Goal: Contribute content: Contribute content

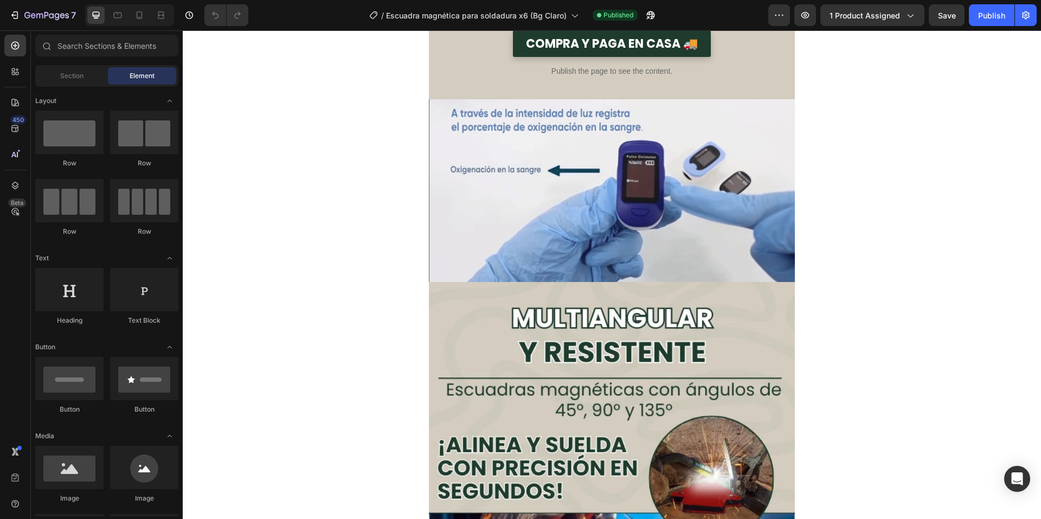
scroll to position [439, 0]
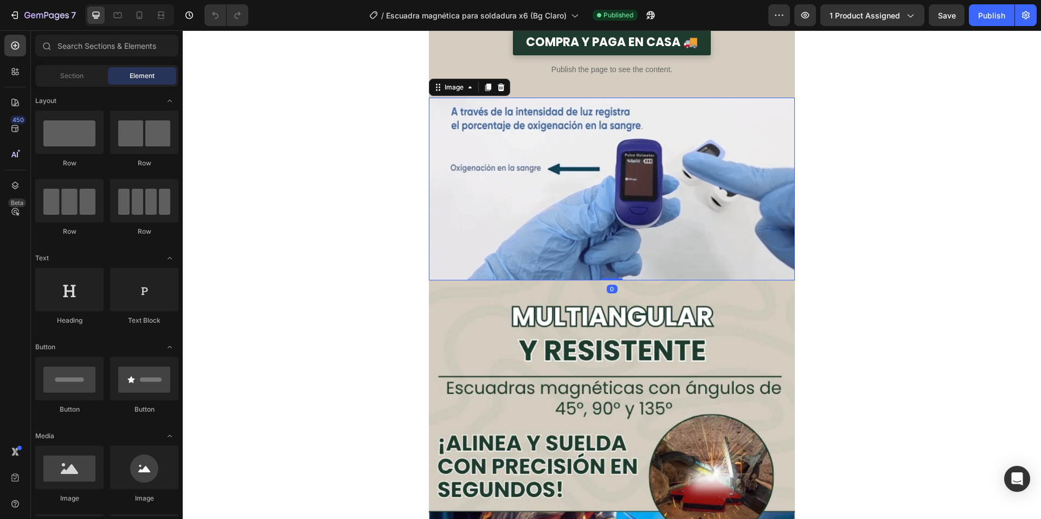
click at [488, 125] on img at bounding box center [612, 189] width 366 height 183
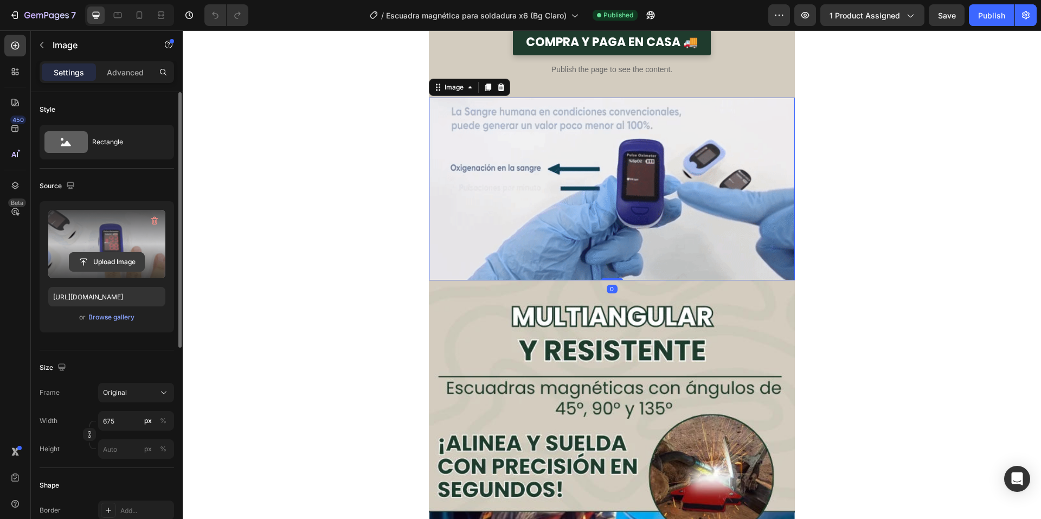
click at [121, 261] on input "file" at bounding box center [106, 262] width 75 height 18
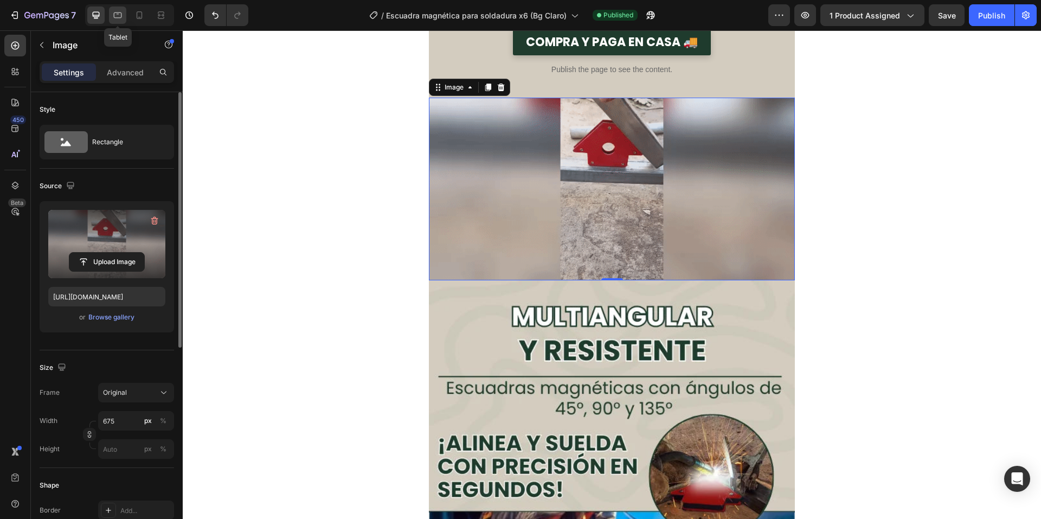
click at [118, 15] on icon at bounding box center [117, 15] width 11 height 11
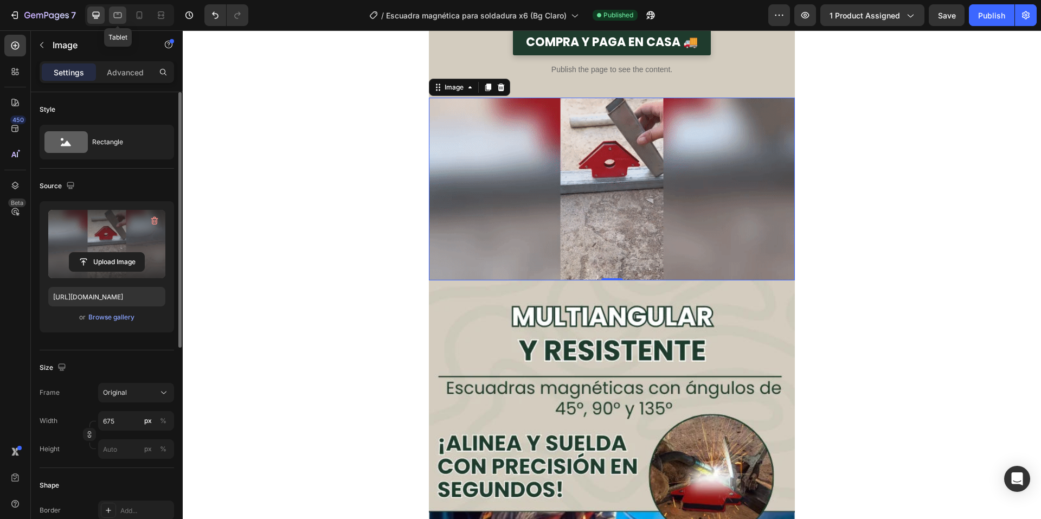
type input "[URL][DOMAIN_NAME]"
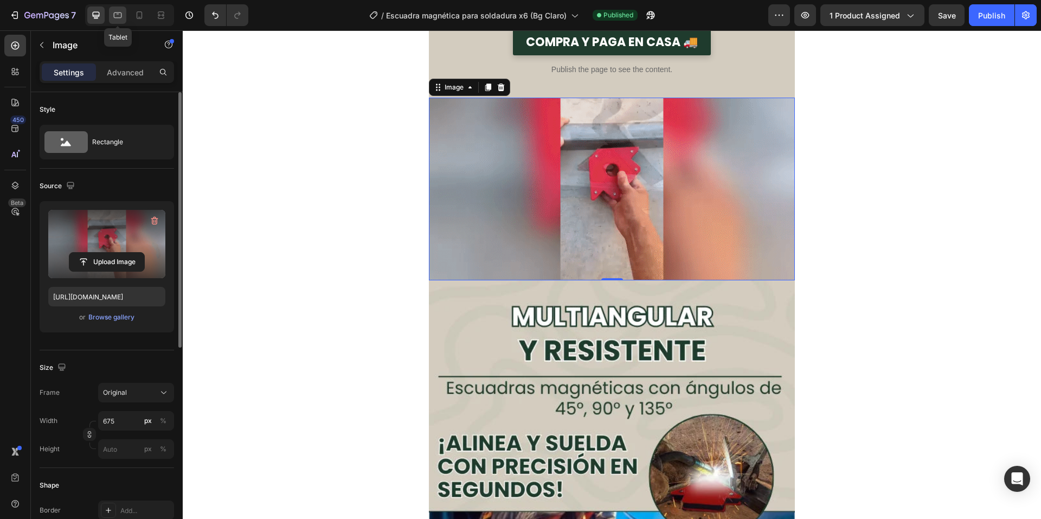
type input "100"
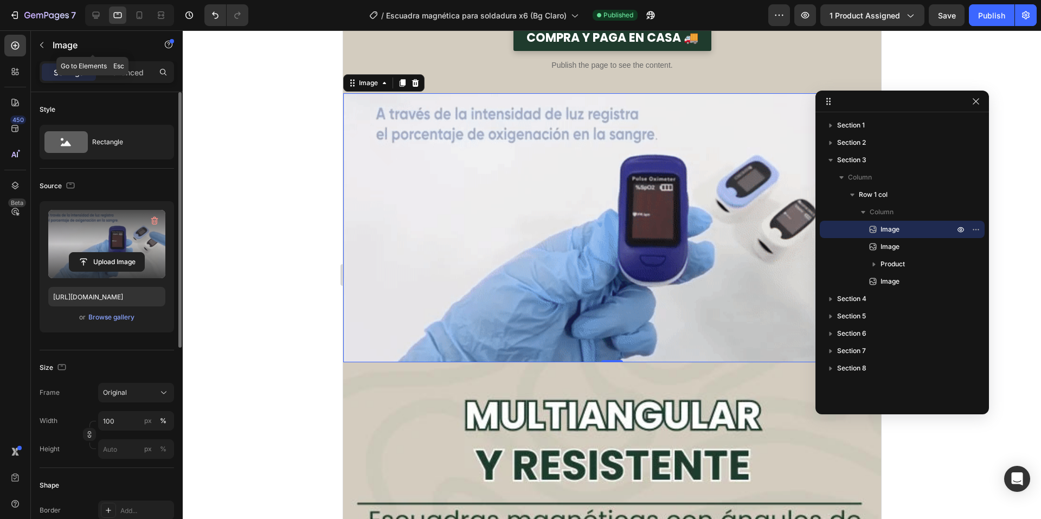
scroll to position [464, 0]
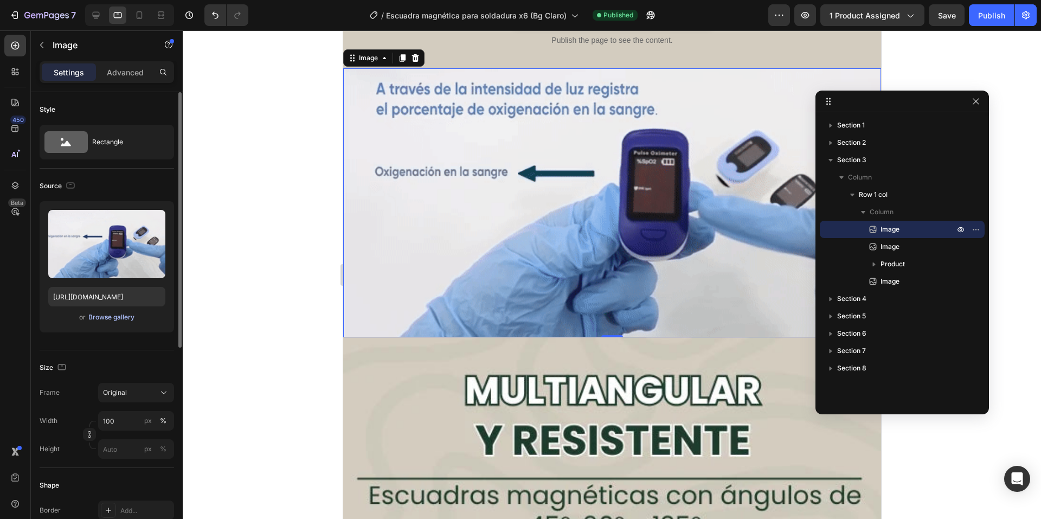
click at [124, 315] on div "Browse gallery" at bounding box center [111, 317] width 46 height 10
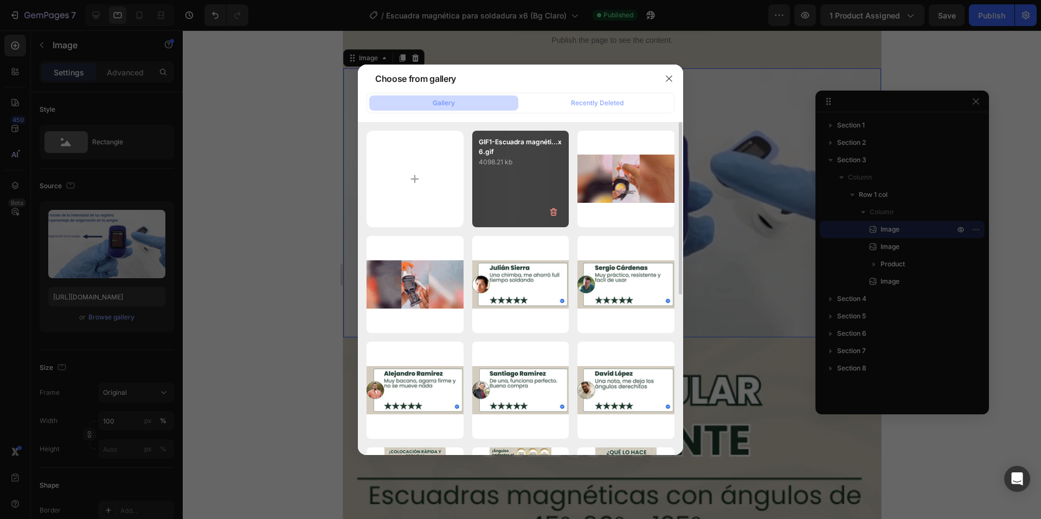
click at [472, 182] on div "GIF1-Escuadra magnéti...x6.gif 4098.21 kb" at bounding box center [520, 179] width 97 height 97
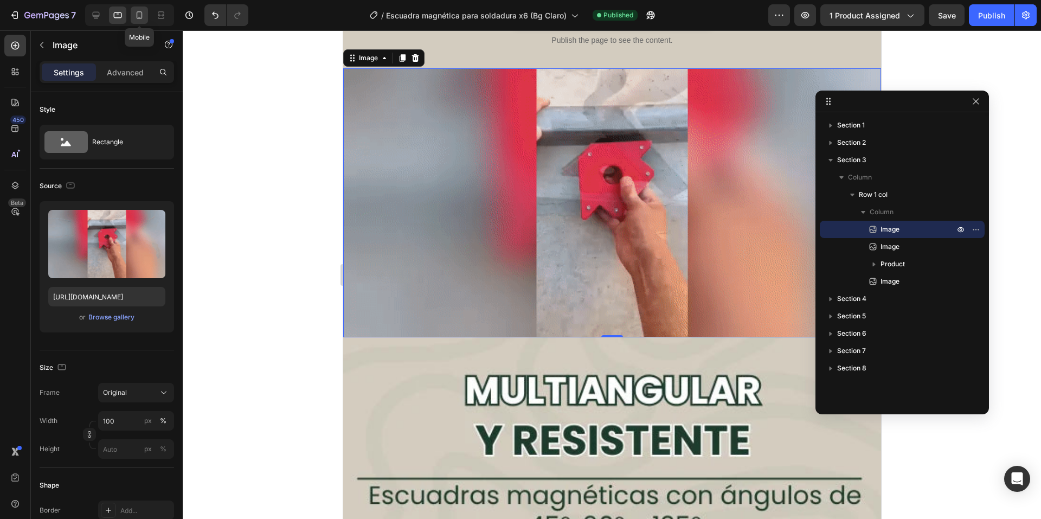
click at [136, 9] on div at bounding box center [139, 15] width 17 height 17
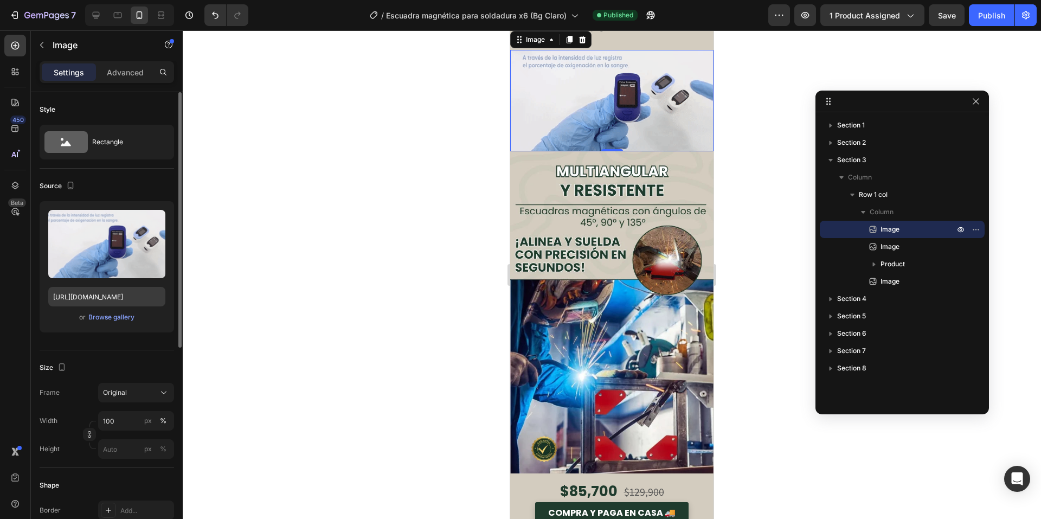
scroll to position [445, 0]
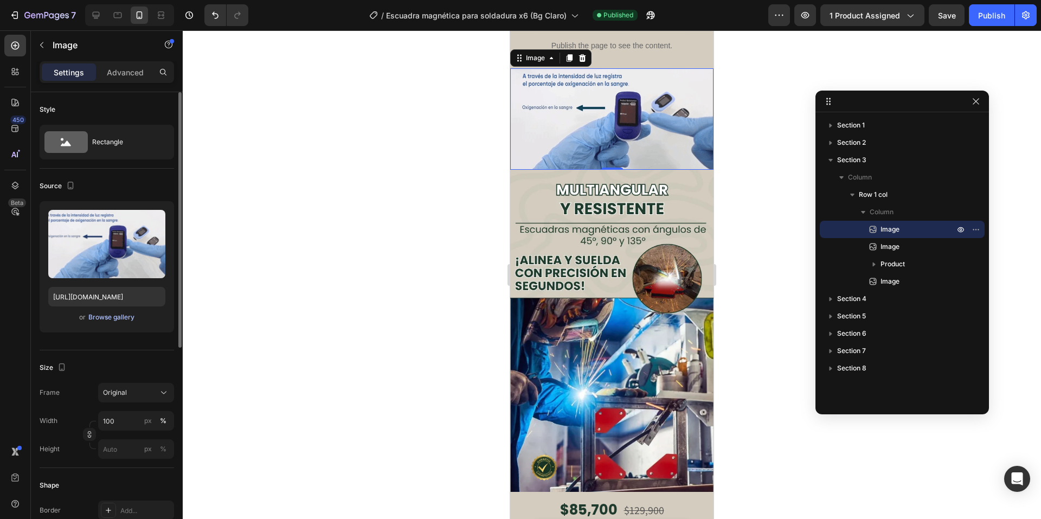
click at [129, 317] on div "Browse gallery" at bounding box center [111, 317] width 46 height 10
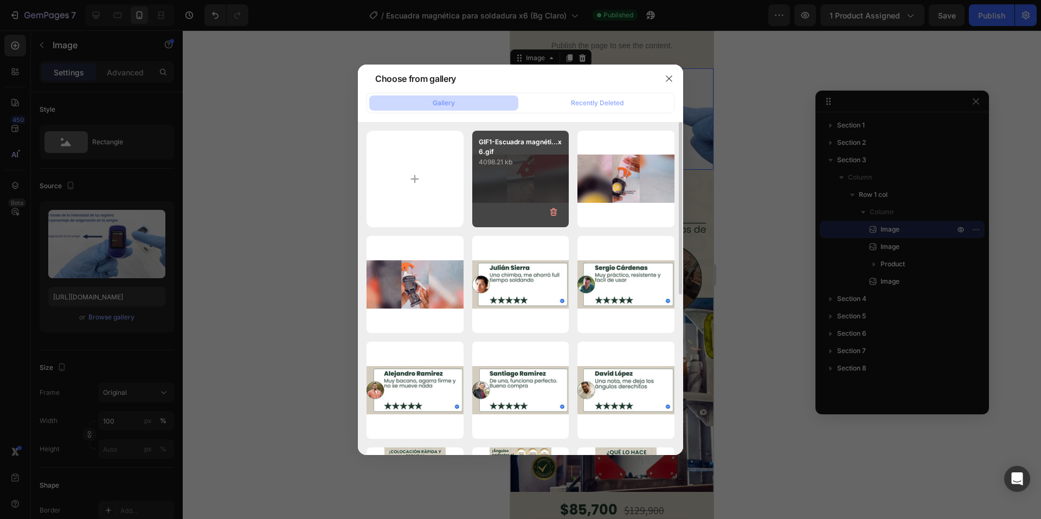
click at [500, 174] on div "GIF1-Escuadra magnéti...x6.gif 4098.21 kb" at bounding box center [520, 179] width 97 height 97
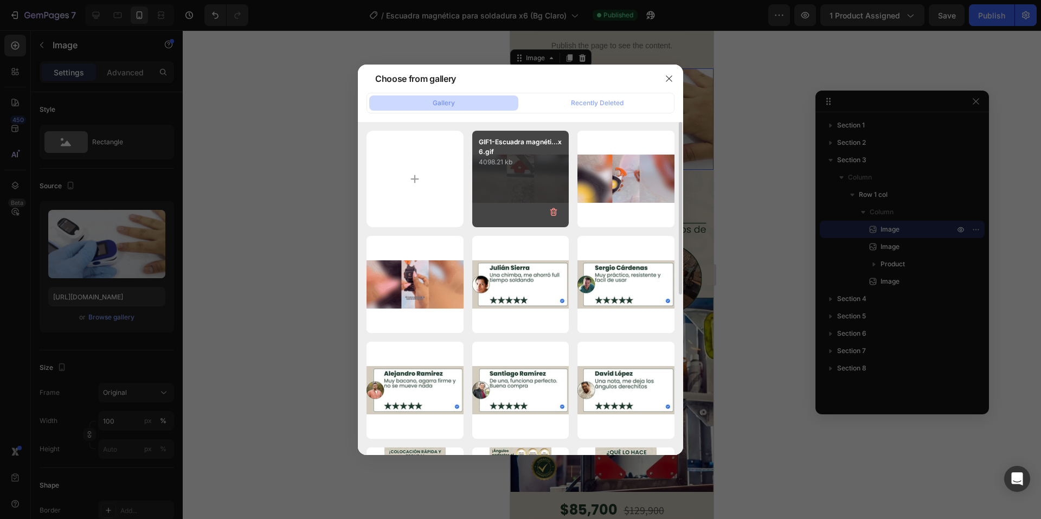
type input "[URL][DOMAIN_NAME]"
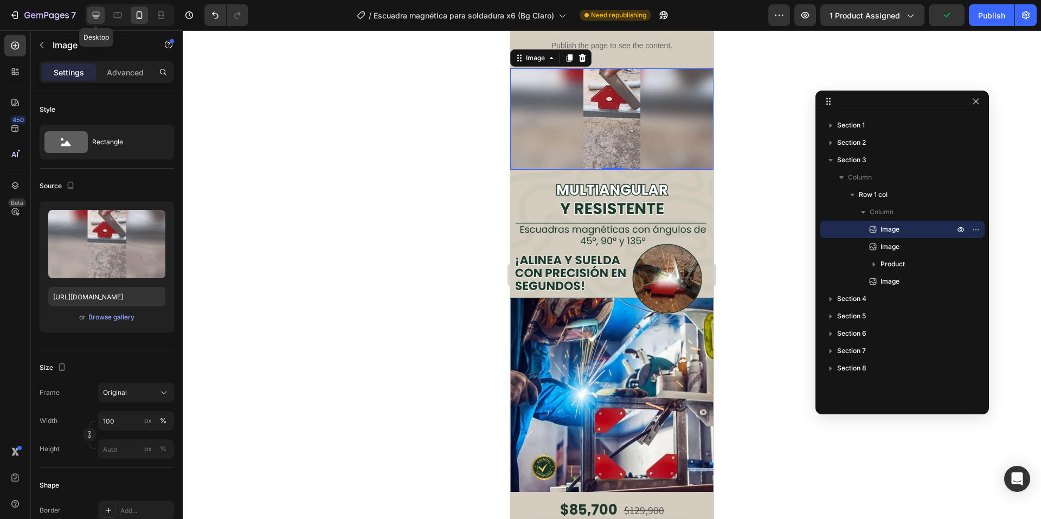
click at [98, 17] on icon at bounding box center [96, 15] width 11 height 11
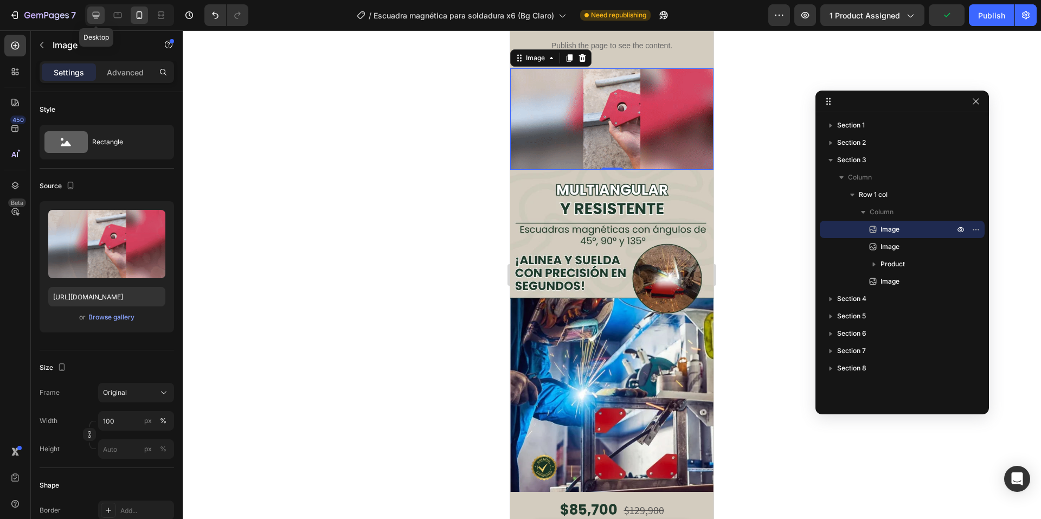
type input "675"
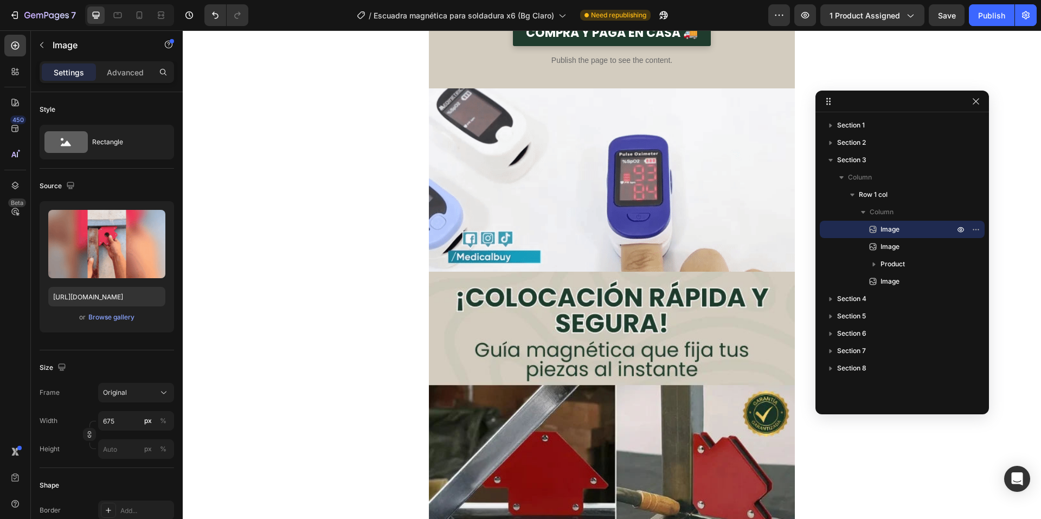
scroll to position [2724, 0]
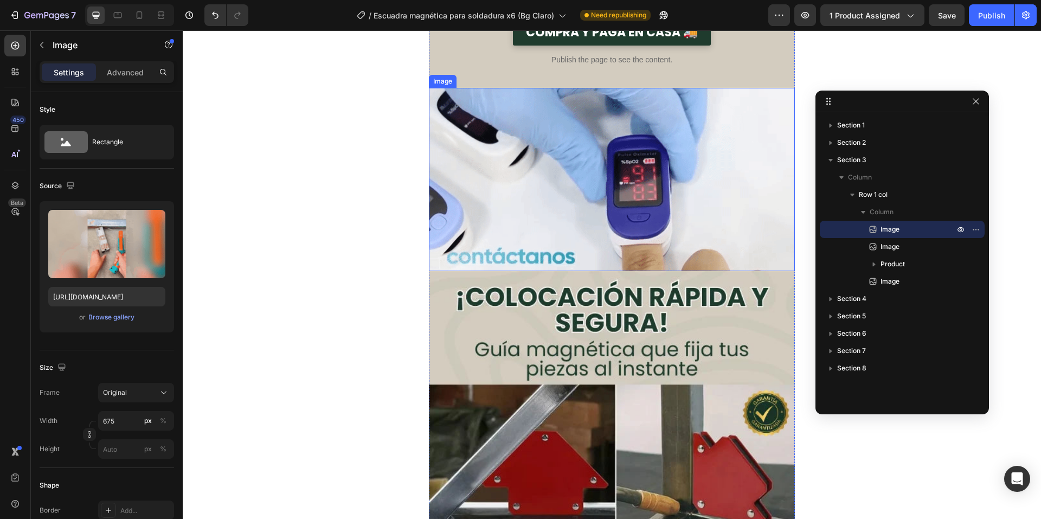
click at [488, 115] on img at bounding box center [612, 179] width 366 height 183
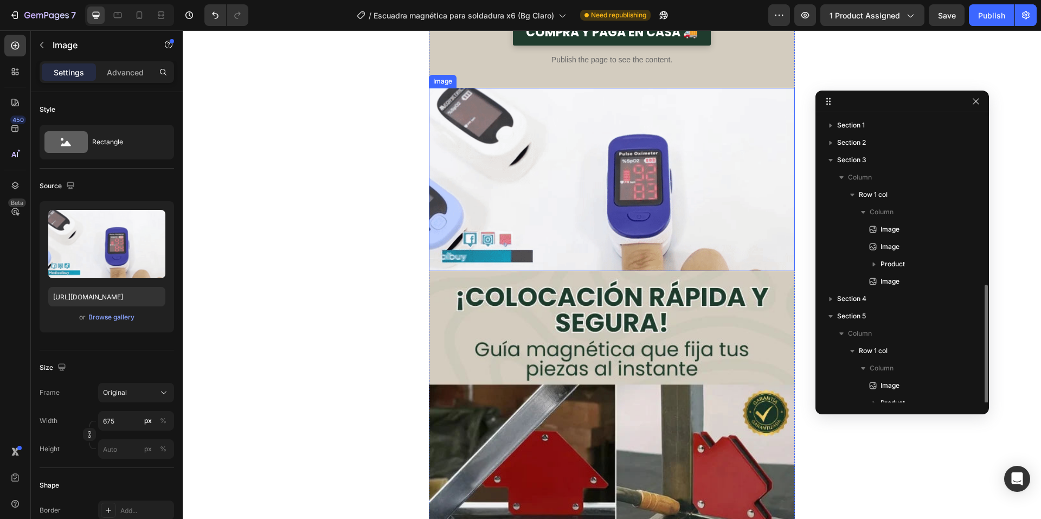
scroll to position [96, 0]
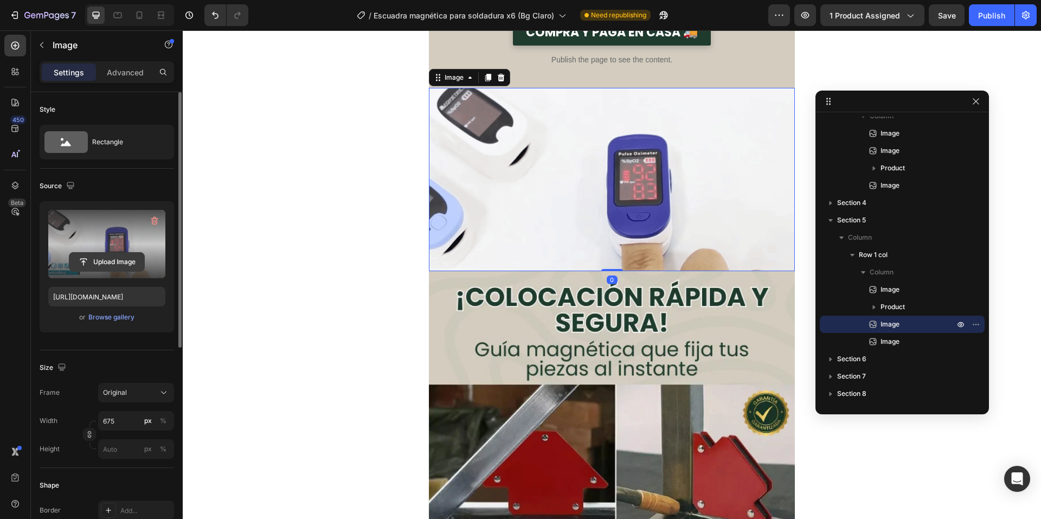
click at [121, 267] on input "file" at bounding box center [106, 262] width 75 height 18
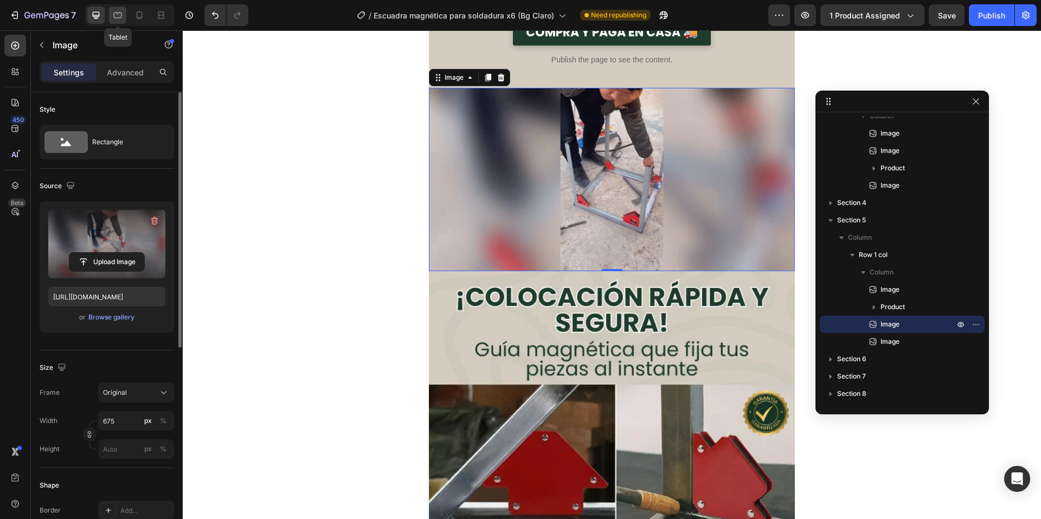
click at [115, 14] on icon at bounding box center [117, 15] width 11 height 11
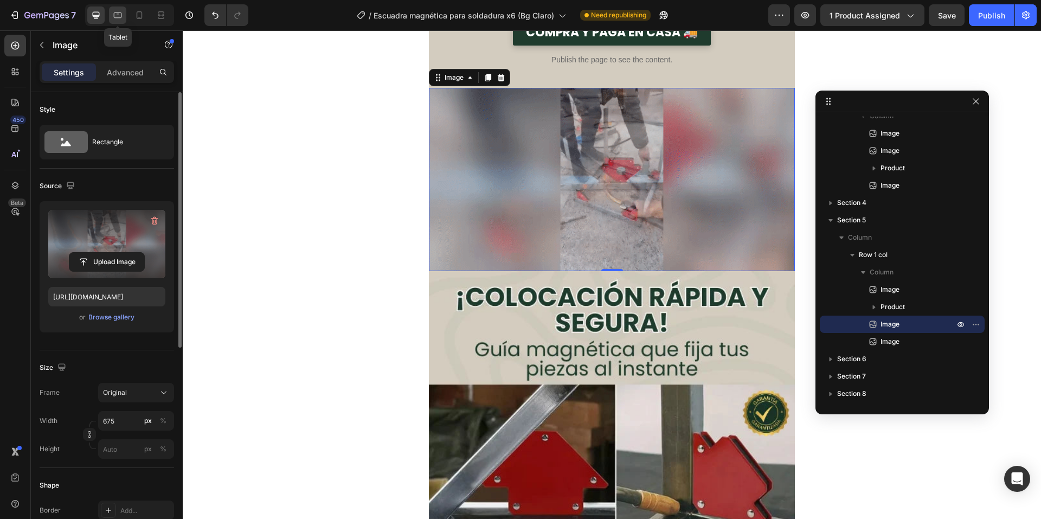
type input "[URL][DOMAIN_NAME]"
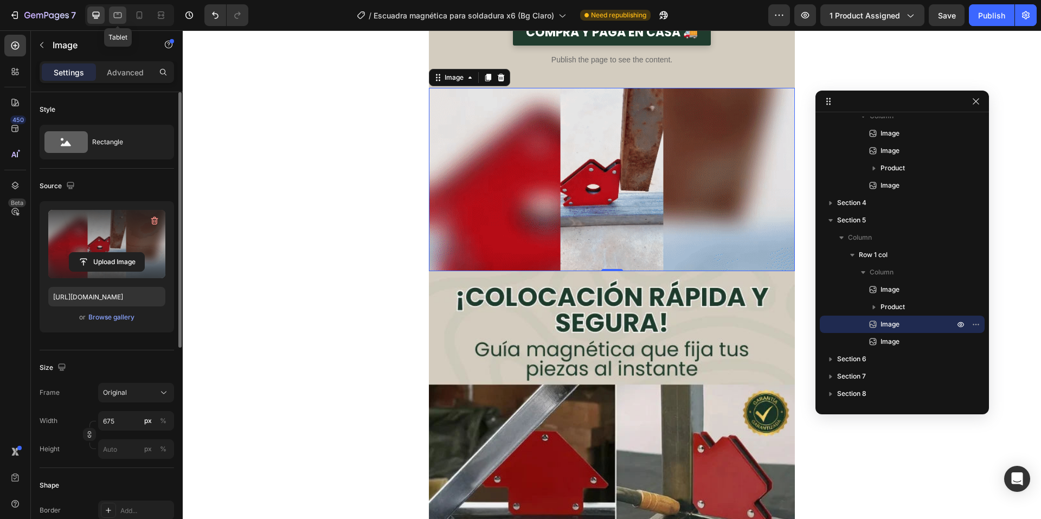
type input "100"
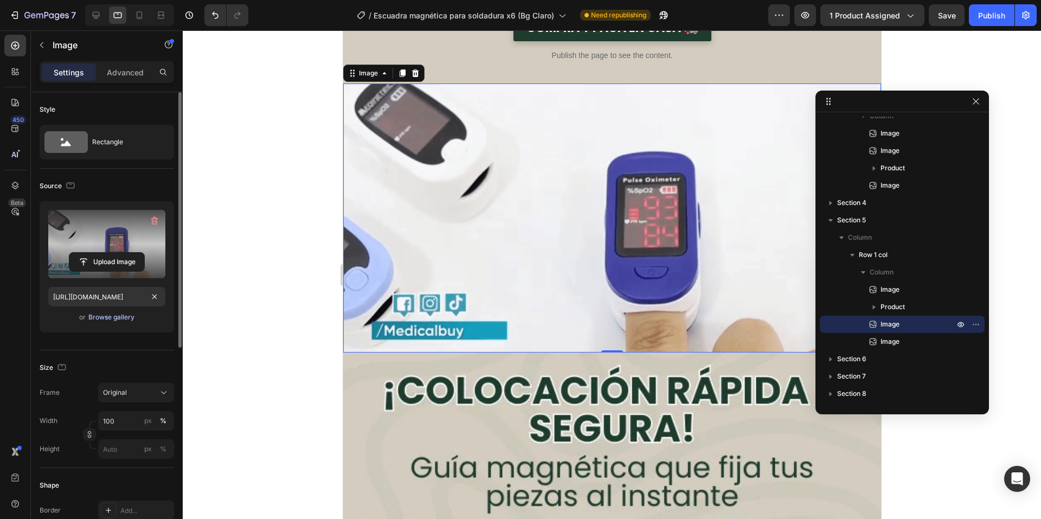
scroll to position [2999, 0]
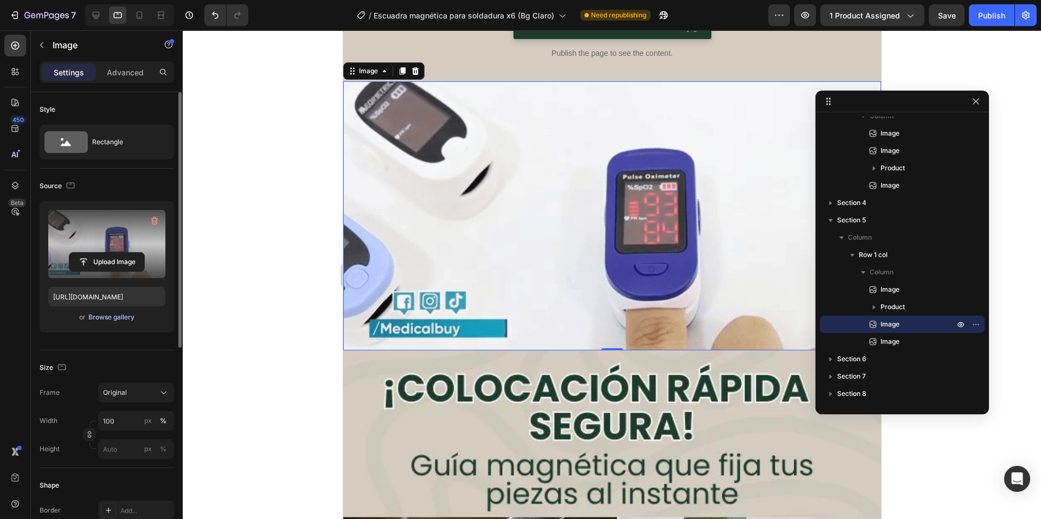
click at [123, 317] on div "Browse gallery" at bounding box center [111, 317] width 46 height 10
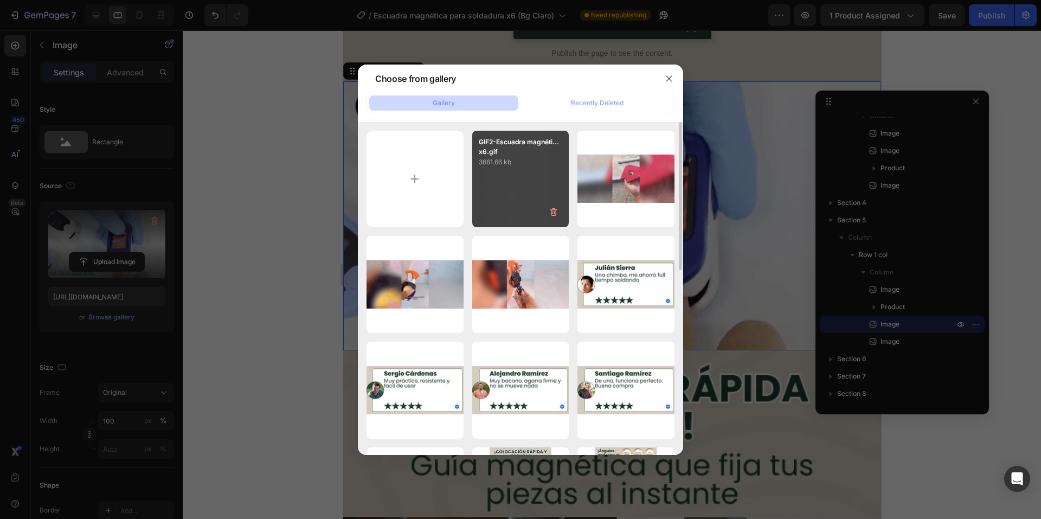
click at [491, 178] on div "GIF2-Escuadra magnéti...x6.gif 3661.66 kb" at bounding box center [520, 179] width 97 height 97
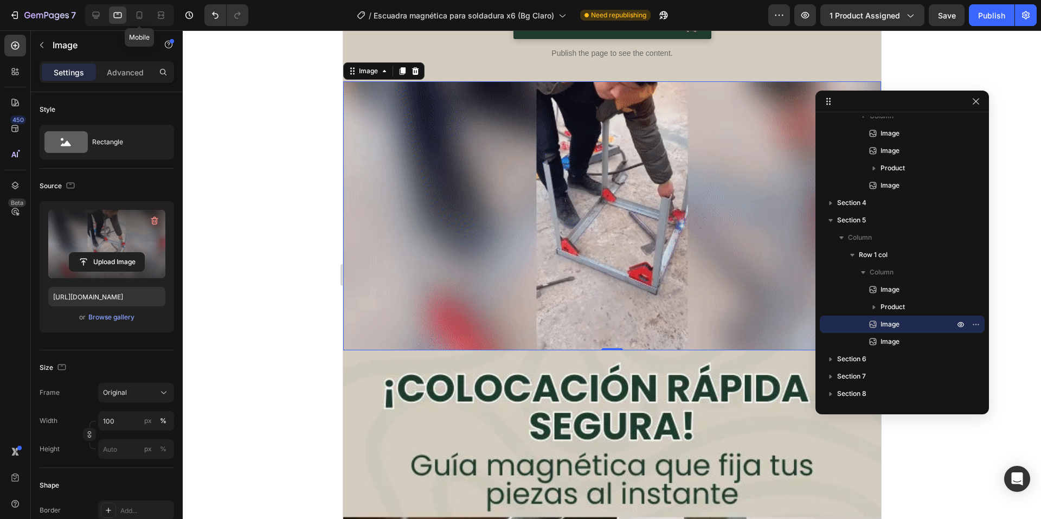
click at [129, 10] on div "Mobile" at bounding box center [129, 15] width 89 height 22
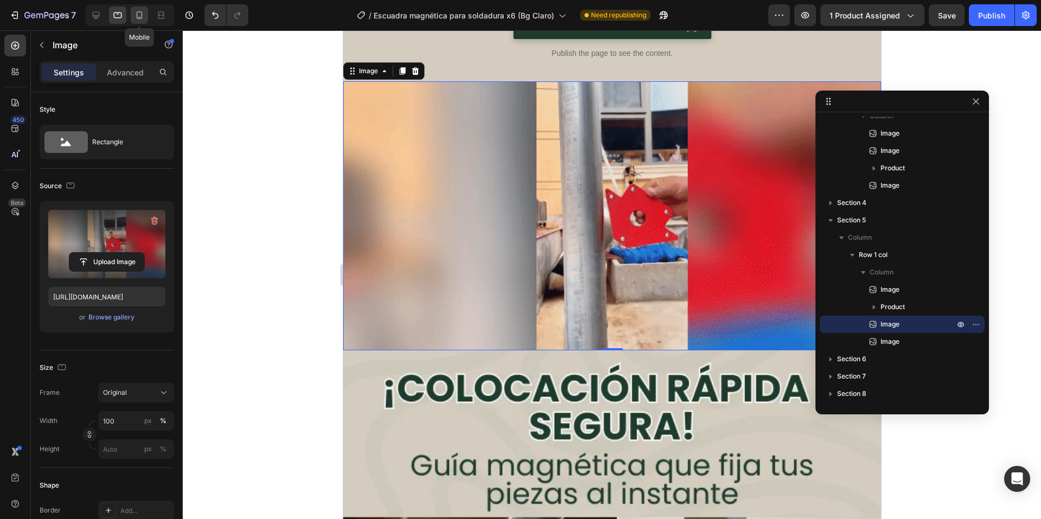
click at [138, 14] on icon at bounding box center [139, 15] width 11 height 11
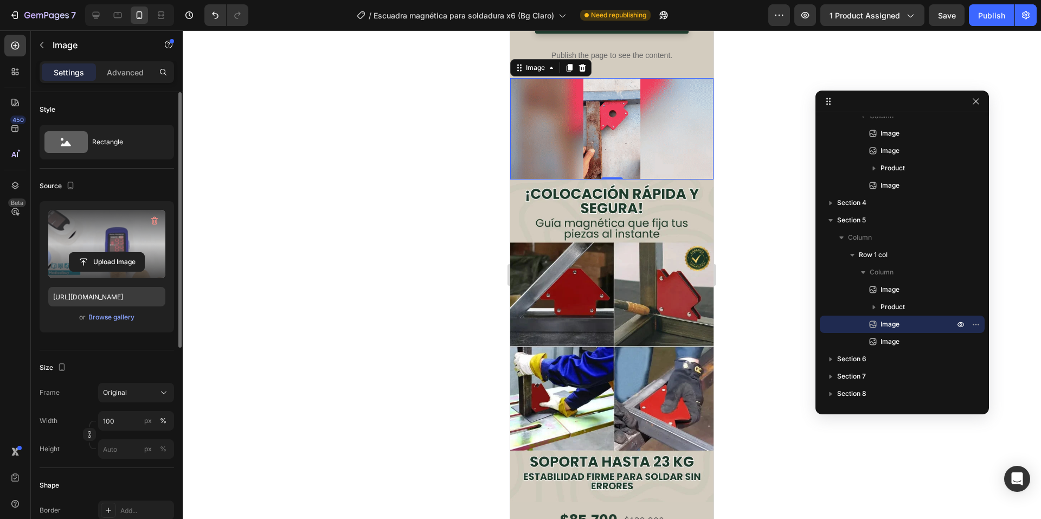
scroll to position [2450, 0]
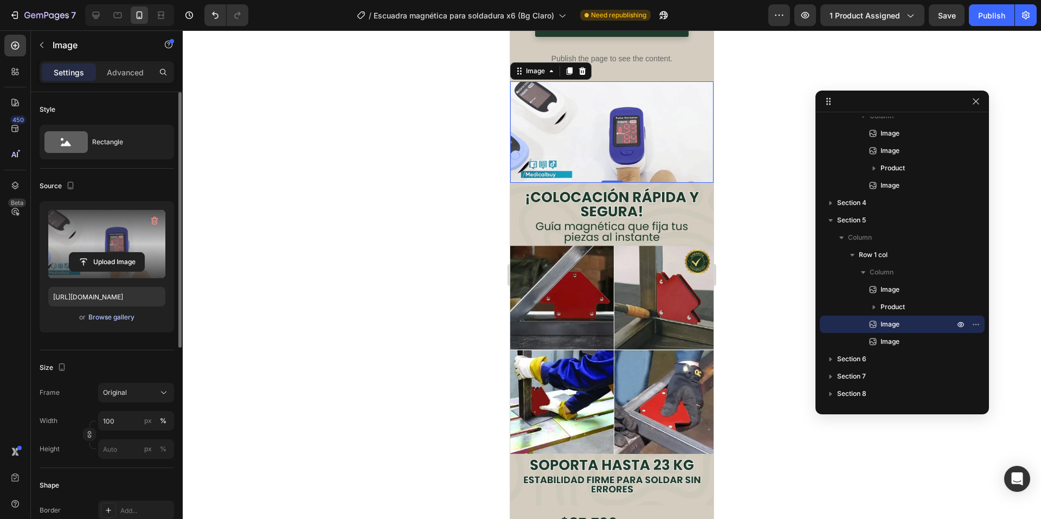
click at [121, 316] on div "Browse gallery" at bounding box center [111, 317] width 46 height 10
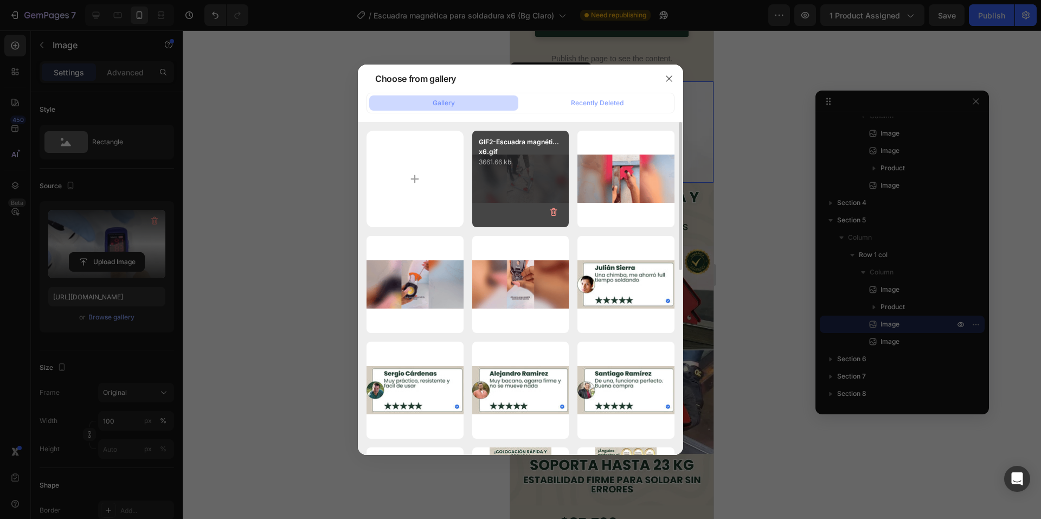
click at [511, 191] on div "GIF2-Escuadra magnéti...x6.gif 3661.66 kb" at bounding box center [520, 179] width 97 height 97
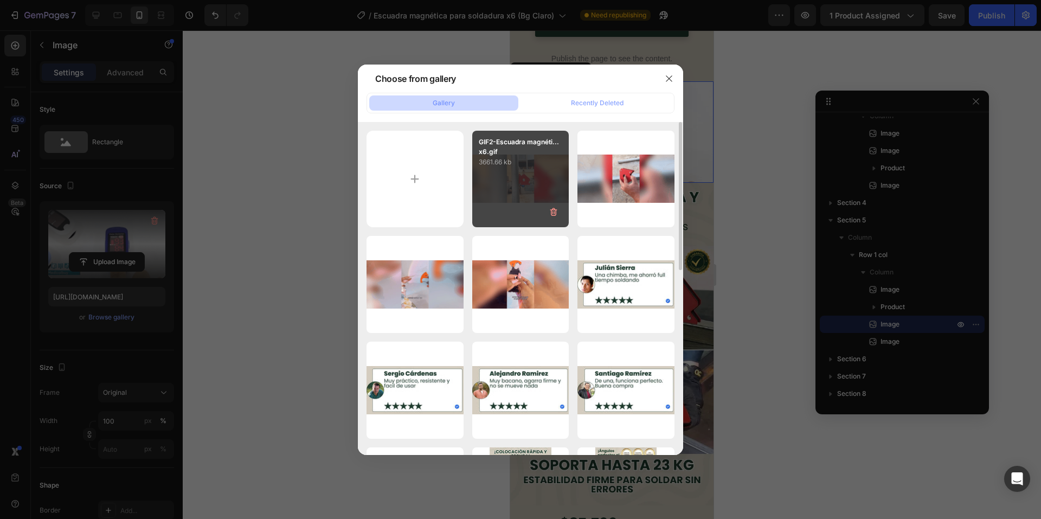
type input "[URL][DOMAIN_NAME]"
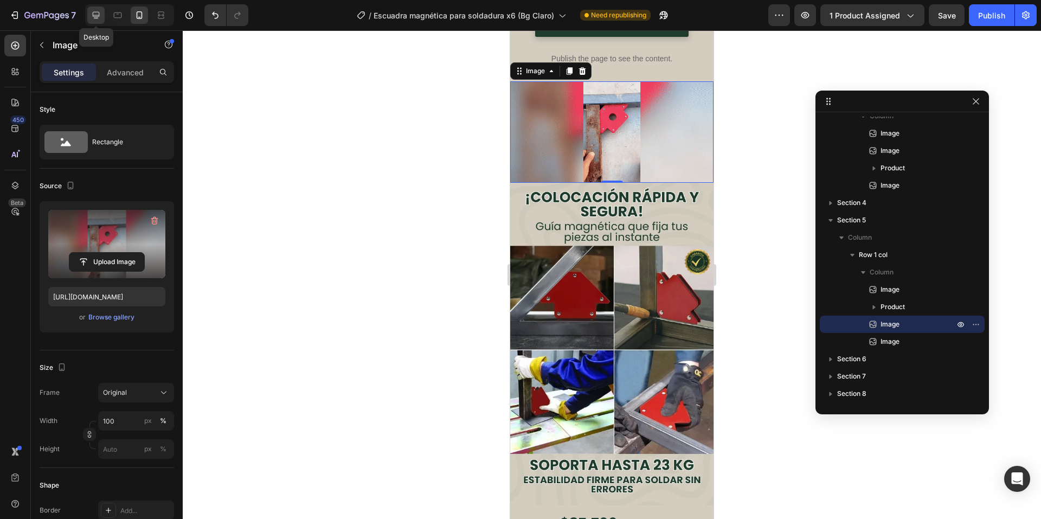
click at [91, 21] on div at bounding box center [95, 15] width 17 height 17
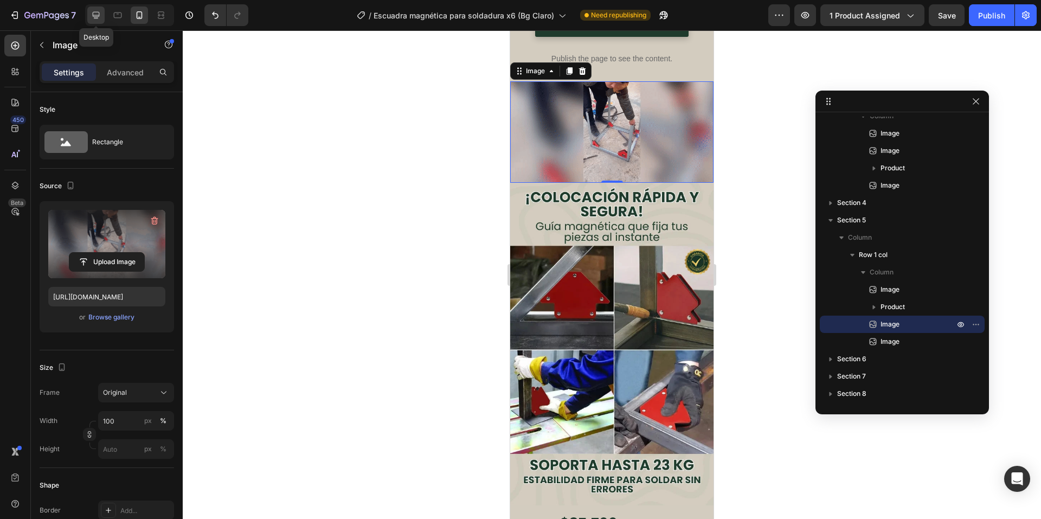
type input "675"
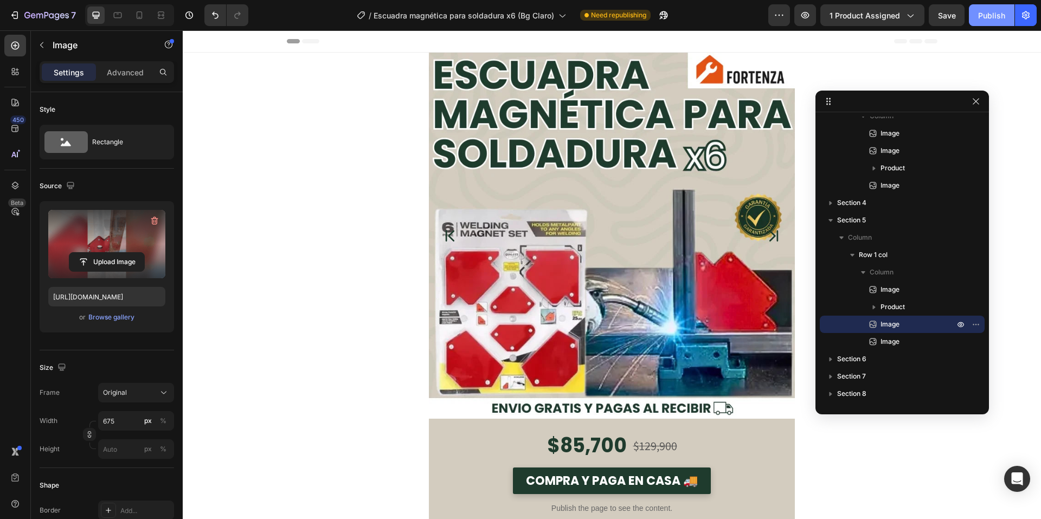
click at [998, 12] on div "Publish" at bounding box center [991, 15] width 27 height 11
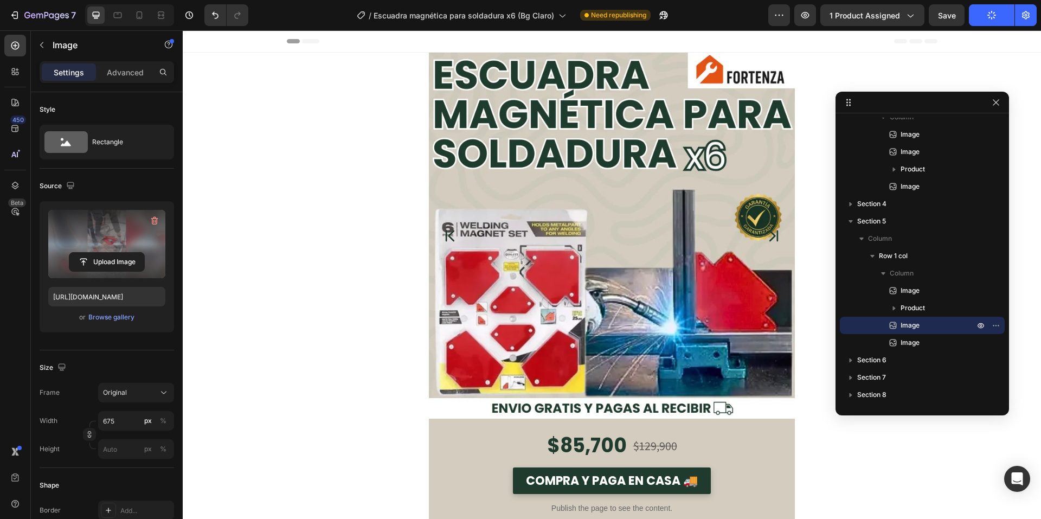
drag, startPoint x: 906, startPoint y: 104, endPoint x: 926, endPoint y: 105, distance: 20.1
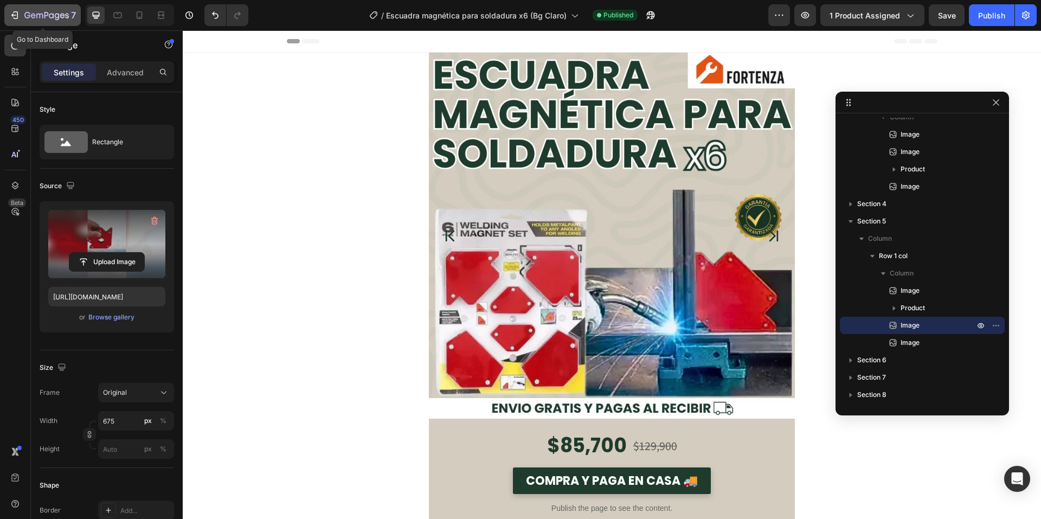
click at [14, 13] on icon "button" at bounding box center [14, 15] width 11 height 11
